Goal: Task Accomplishment & Management: Use online tool/utility

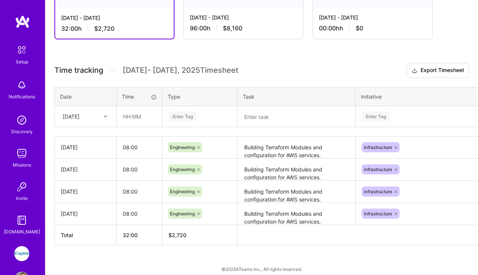
scroll to position [198, 0]
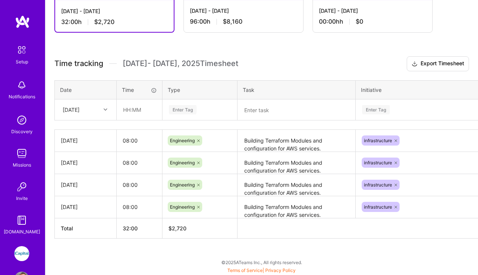
click at [105, 110] on icon at bounding box center [105, 110] width 4 height 4
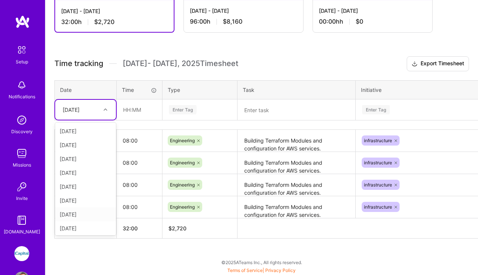
click at [83, 214] on div "[DATE]" at bounding box center [85, 214] width 61 height 14
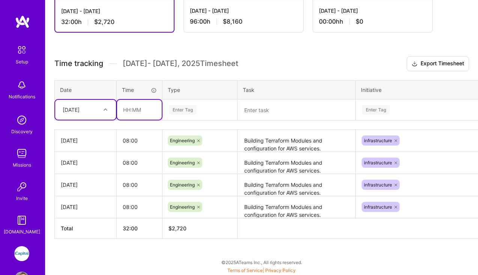
click at [145, 105] on input "text" at bounding box center [139, 110] width 45 height 20
type input "08:00"
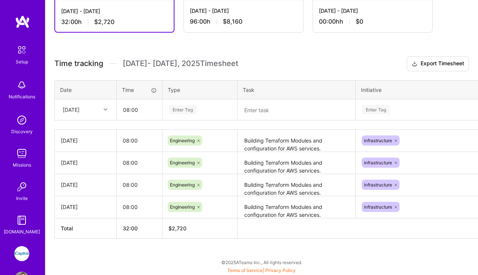
click at [192, 108] on div "Enter Tag" at bounding box center [183, 110] width 28 height 12
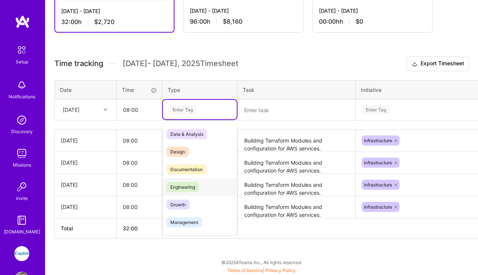
click at [193, 186] on span "Engineering" at bounding box center [182, 187] width 32 height 10
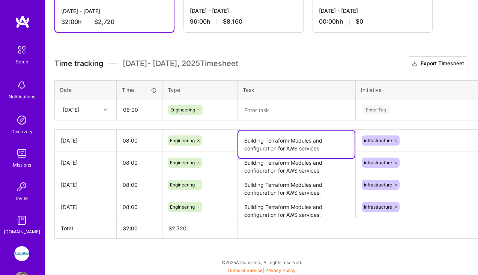
drag, startPoint x: 244, startPoint y: 141, endPoint x: 331, endPoint y: 154, distance: 88.1
click at [331, 154] on textarea "Building Terraform Modules and configuration for AWS services." at bounding box center [296, 144] width 116 height 28
click at [293, 106] on textarea at bounding box center [296, 109] width 116 height 19
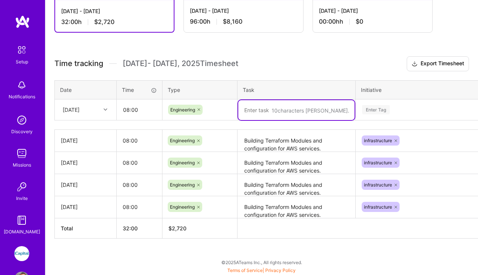
paste textarea "Building Terraform Modules and configuration for AWS services."
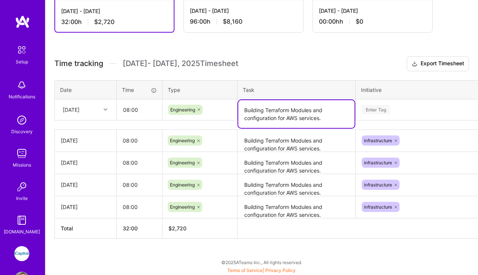
type textarea "Building Terraform Modules and configuration for AWS services."
click at [386, 109] on div "Enter Tag" at bounding box center [376, 110] width 28 height 12
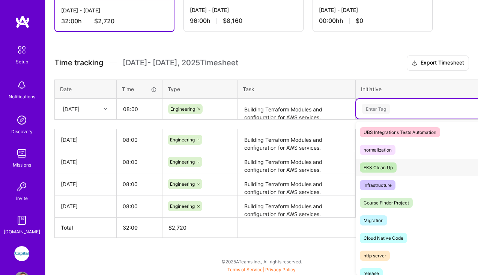
scroll to position [286, 0]
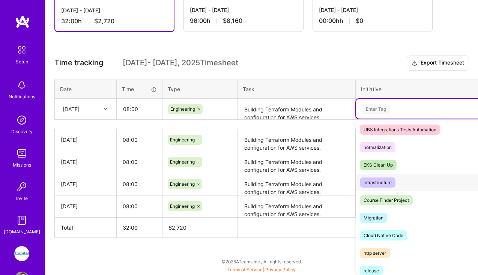
click at [394, 185] on span "infrastructure" at bounding box center [377, 182] width 36 height 10
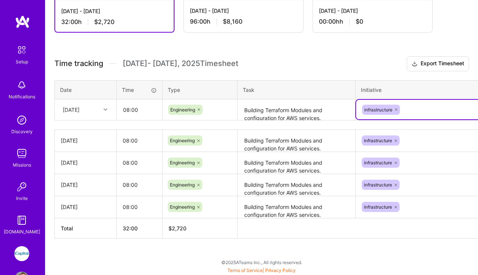
scroll to position [198, 41]
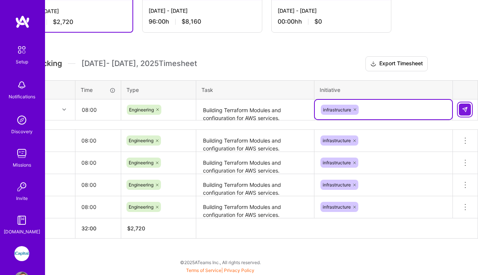
click at [462, 111] on img at bounding box center [464, 109] width 6 height 6
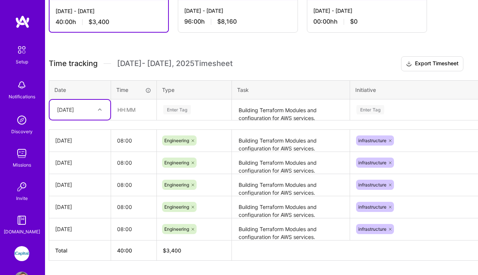
scroll to position [198, 0]
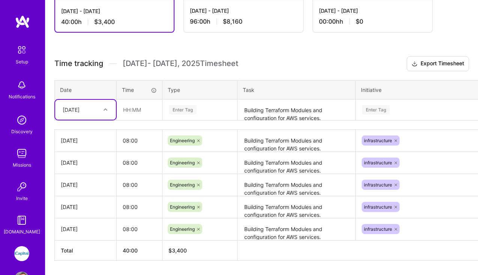
click at [111, 111] on div at bounding box center [106, 110] width 12 height 10
click at [86, 215] on div "[DATE]" at bounding box center [85, 214] width 61 height 14
click at [136, 112] on input "text" at bounding box center [139, 110] width 45 height 20
click at [193, 112] on div "Enter Tag" at bounding box center [183, 110] width 28 height 12
type input "08:00"
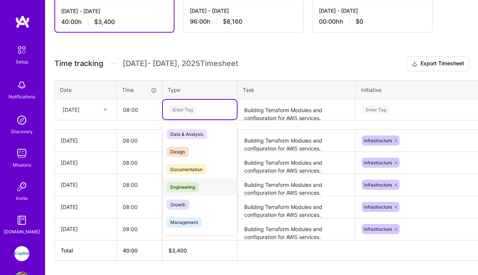
click at [202, 190] on div "Engineering" at bounding box center [200, 187] width 74 height 18
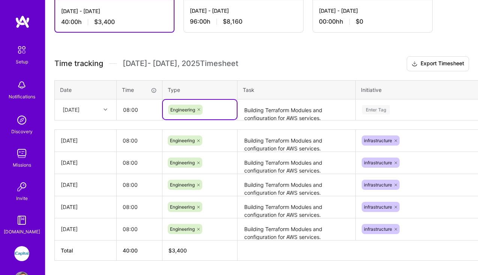
click at [264, 112] on textarea "Building Terraform Modules and configuration for AWS services." at bounding box center [296, 110] width 116 height 20
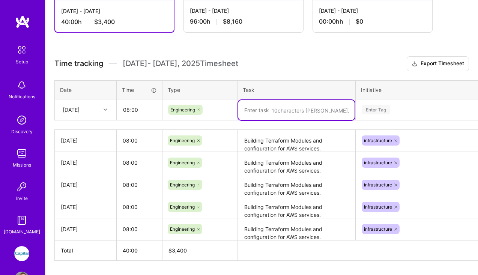
paste textarea "Building Terraform Modules and configuration for AWS services."
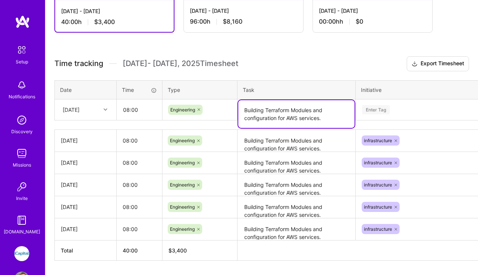
type textarea "Building Terraform Modules and configuration for AWS services."
click at [385, 114] on div "Enter Tag" at bounding box center [424, 109] width 137 height 19
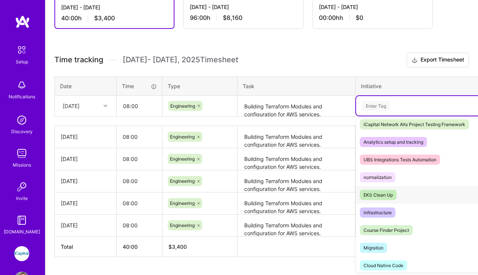
scroll to position [257, 0]
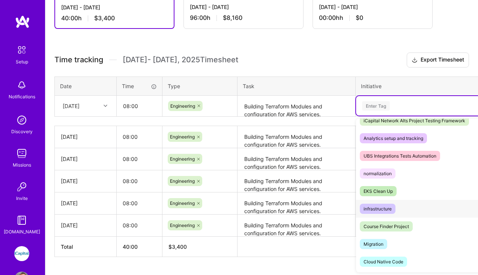
click at [402, 208] on div "infrastructure Hide" at bounding box center [424, 209] width 137 height 18
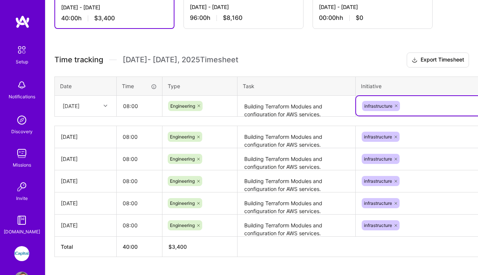
scroll to position [202, 41]
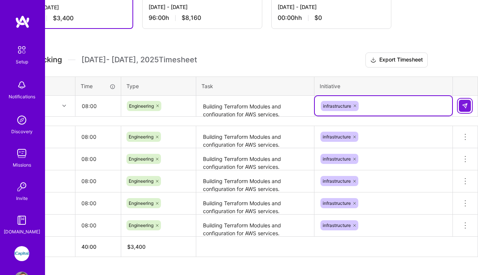
click at [464, 107] on img at bounding box center [464, 106] width 6 height 6
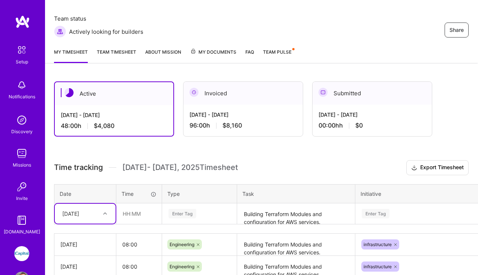
scroll to position [0, 0]
